Goal: Information Seeking & Learning: Find specific fact

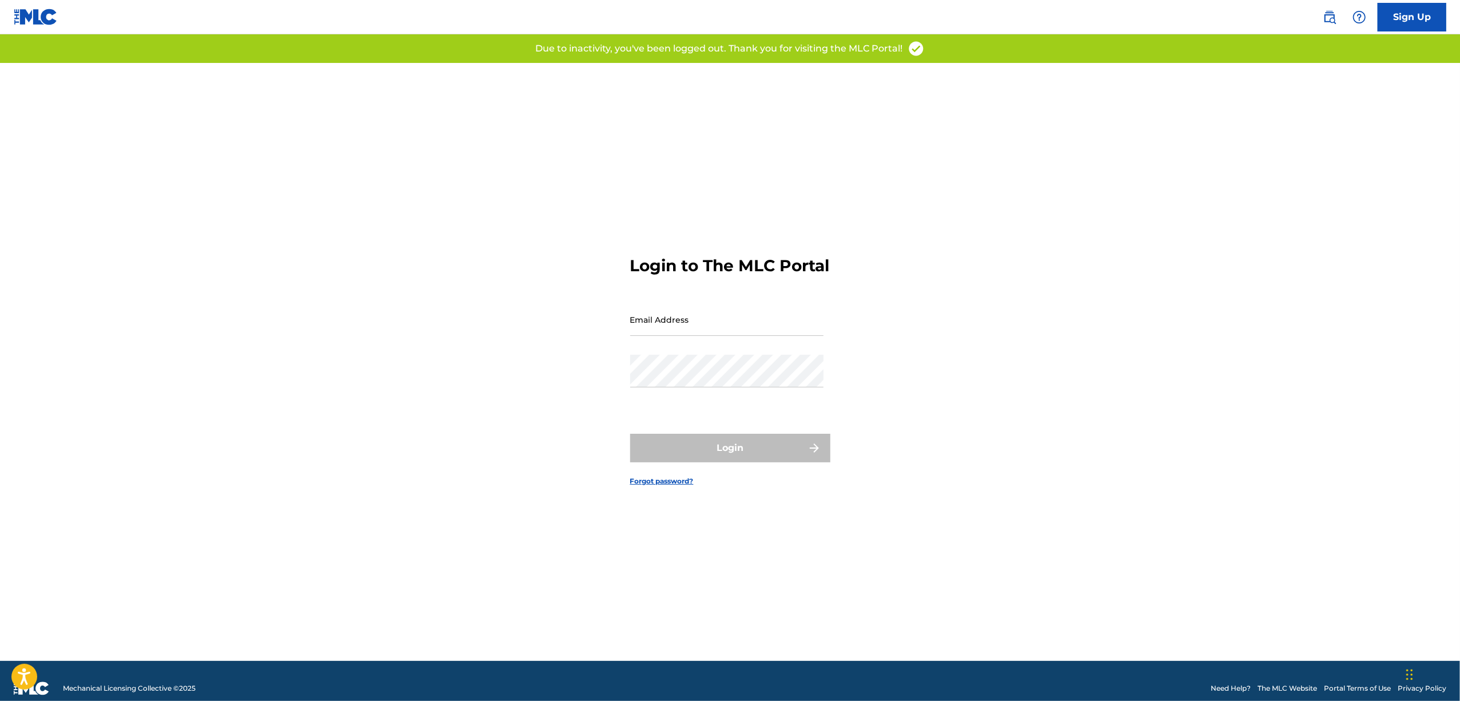
click at [1325, 7] on link at bounding box center [1330, 17] width 23 height 23
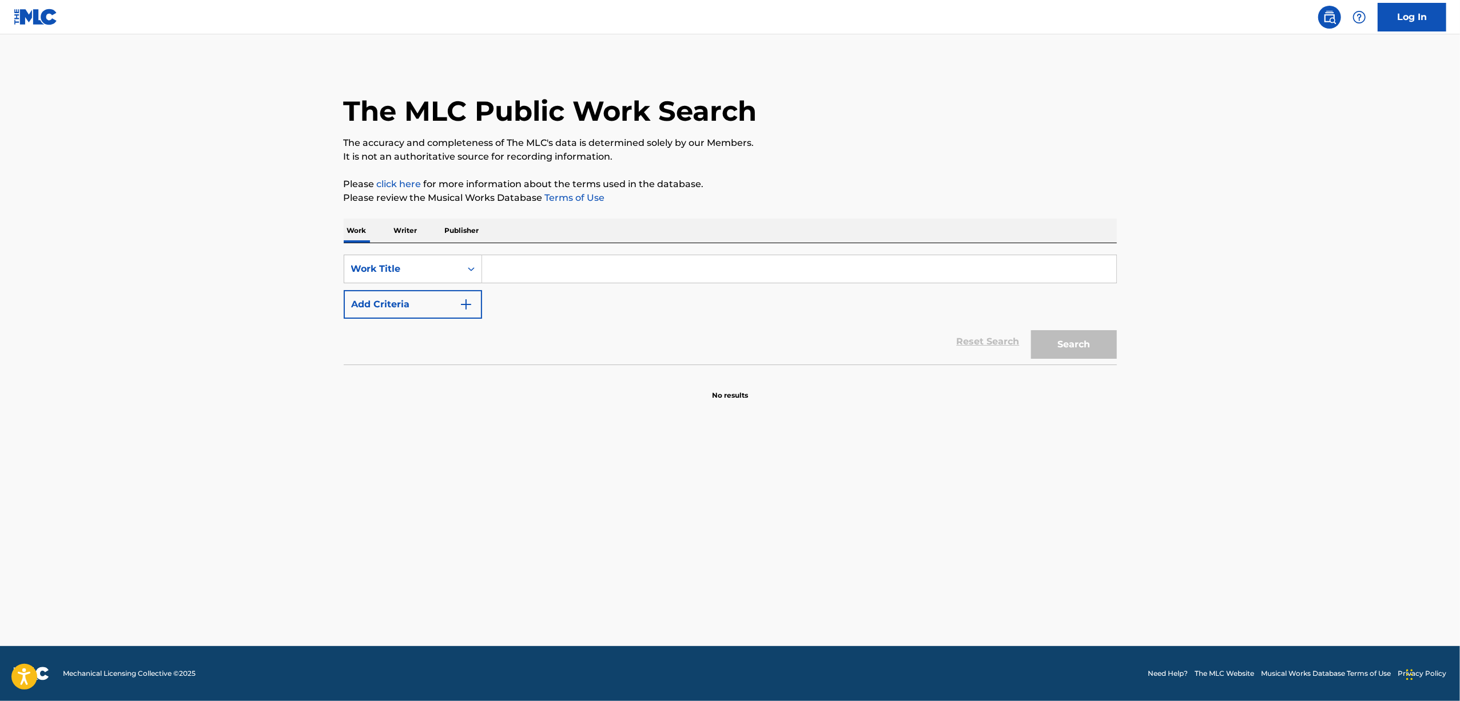
click at [495, 268] on input "Search Form" at bounding box center [799, 268] width 634 height 27
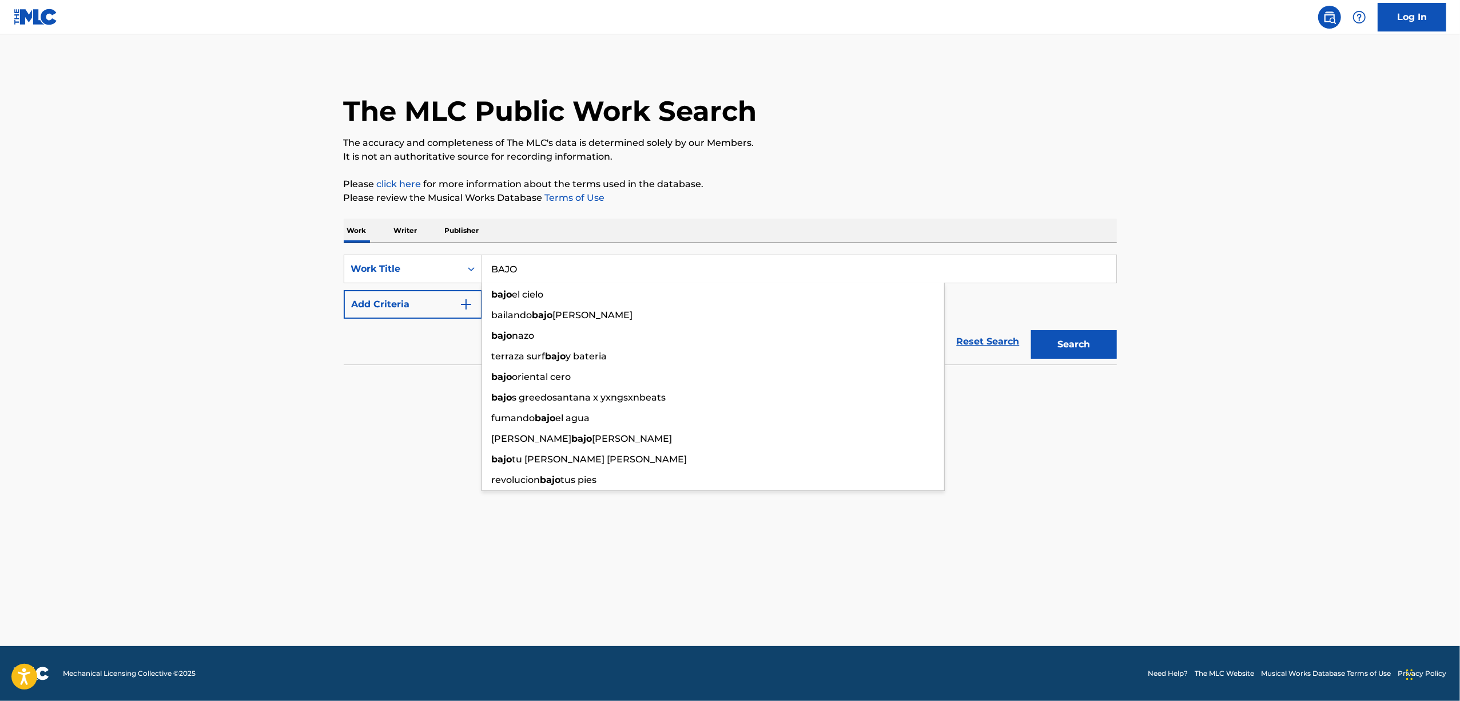
type input "BAJO"
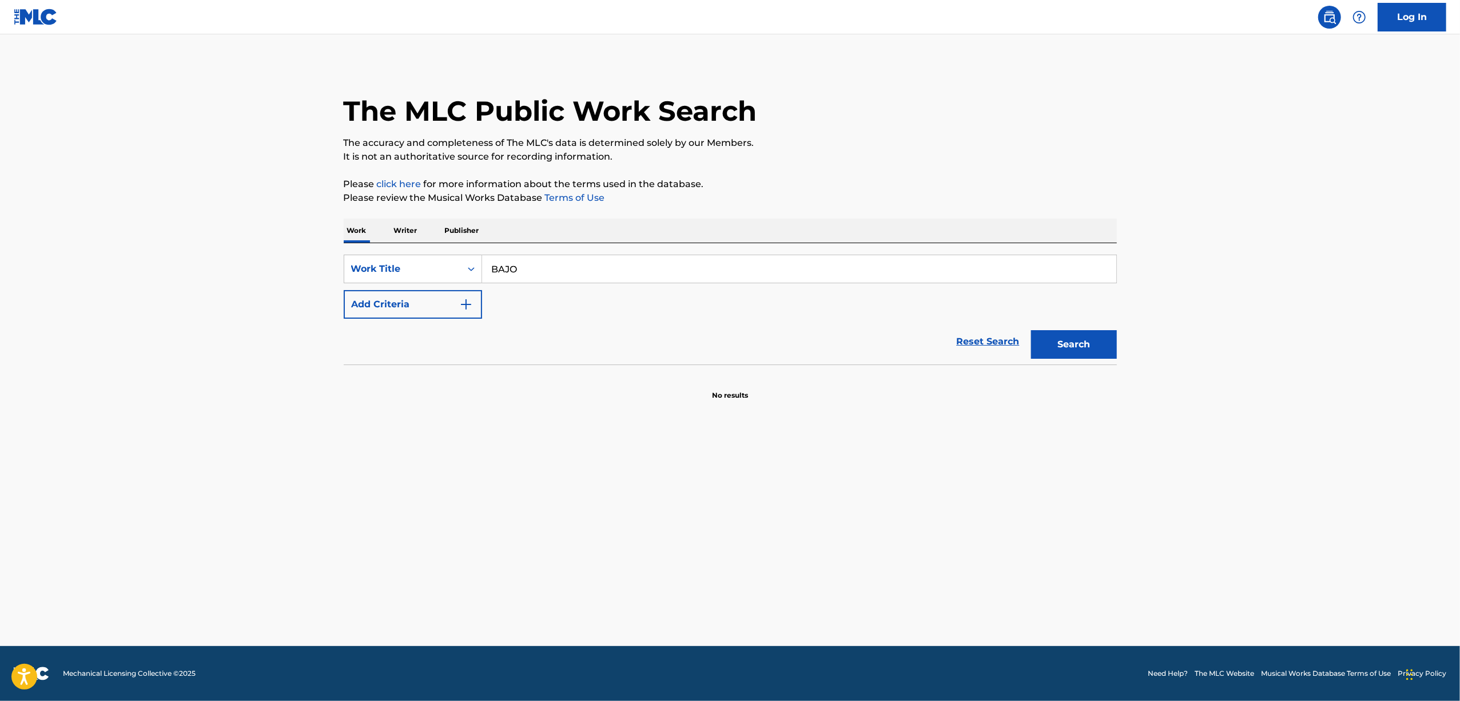
drag, startPoint x: 313, startPoint y: 333, endPoint x: 397, endPoint y: 300, distance: 89.7
click at [314, 333] on main "The MLC Public Work Search The accuracy and completeness of The MLC's data is d…" at bounding box center [730, 340] width 1460 height 612
click at [445, 298] on button "Add Criteria" at bounding box center [413, 304] width 138 height 29
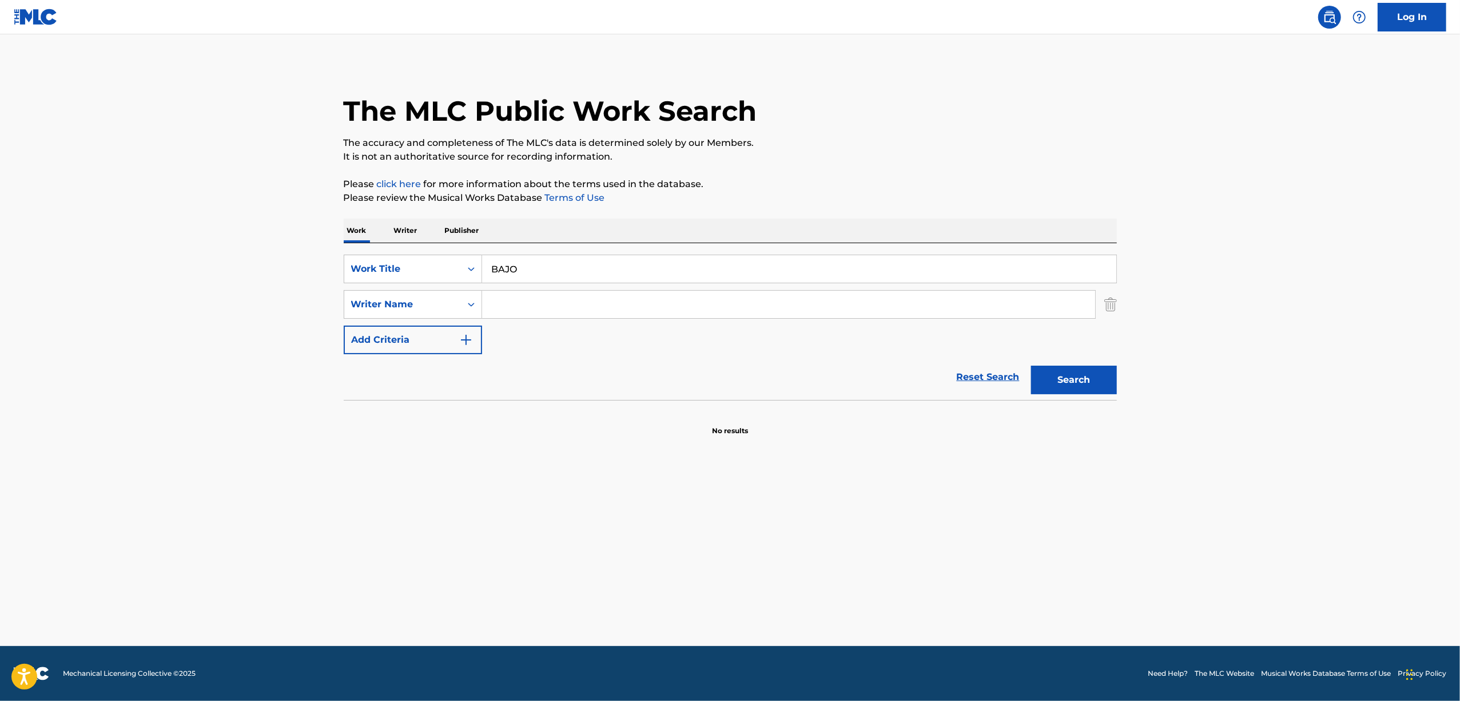
click at [511, 305] on input "Search Form" at bounding box center [788, 304] width 613 height 27
type input "[PERSON_NAME]"
click at [1031, 366] on button "Search" at bounding box center [1074, 380] width 86 height 29
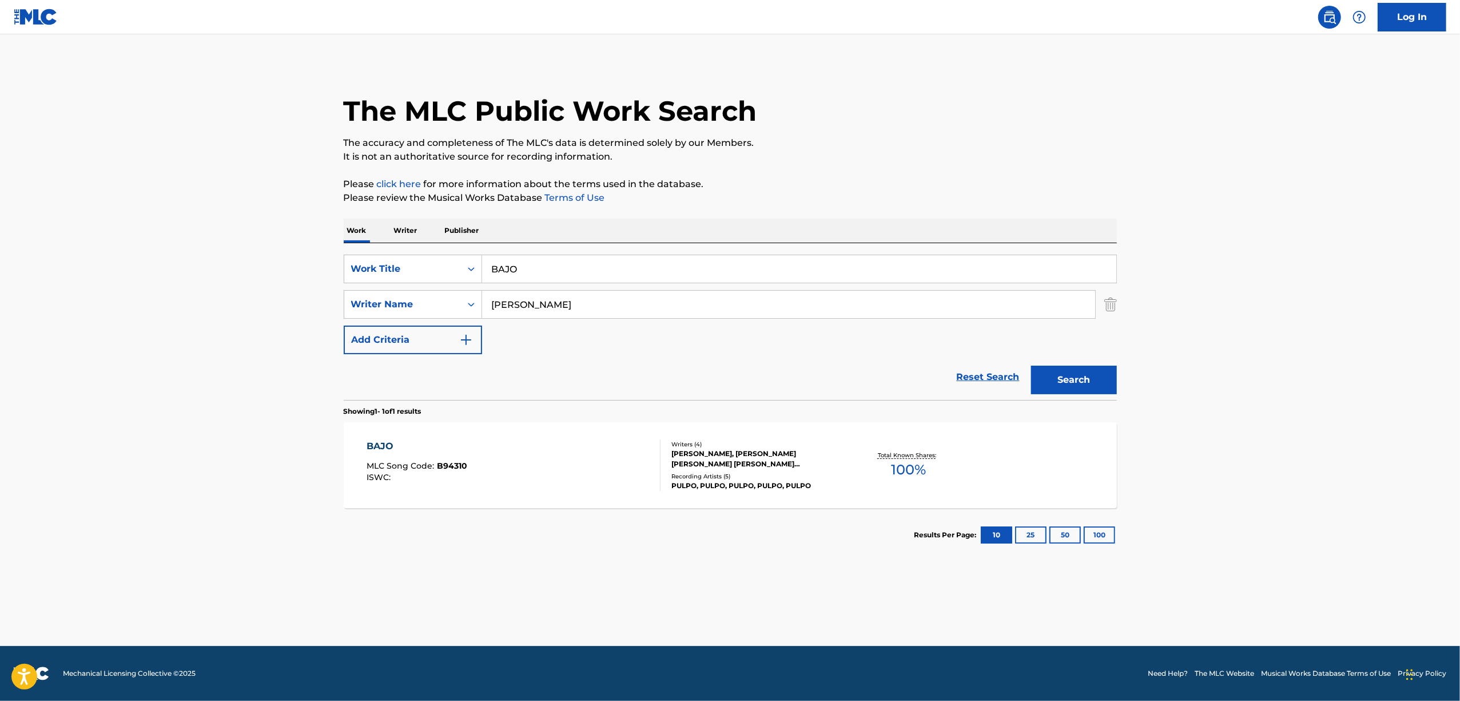
click at [690, 458] on div "[PERSON_NAME], [PERSON_NAME] [PERSON_NAME] [PERSON_NAME] [PERSON_NAME]" at bounding box center [758, 458] width 173 height 21
